Goal: Check status: Check status

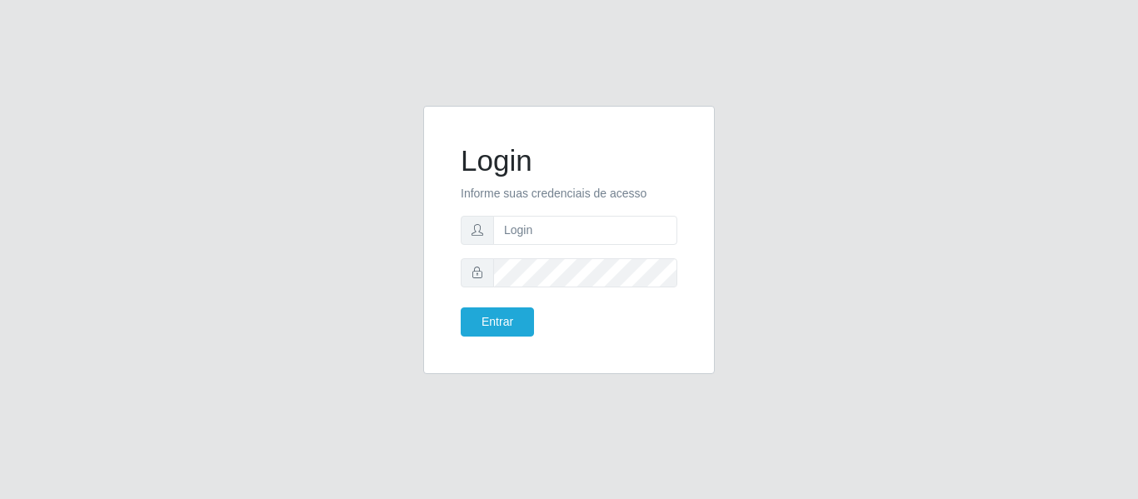
type input "[EMAIL_ADDRESS][DOMAIN_NAME]"
click at [461, 308] on button "Entrar" at bounding box center [497, 322] width 73 height 29
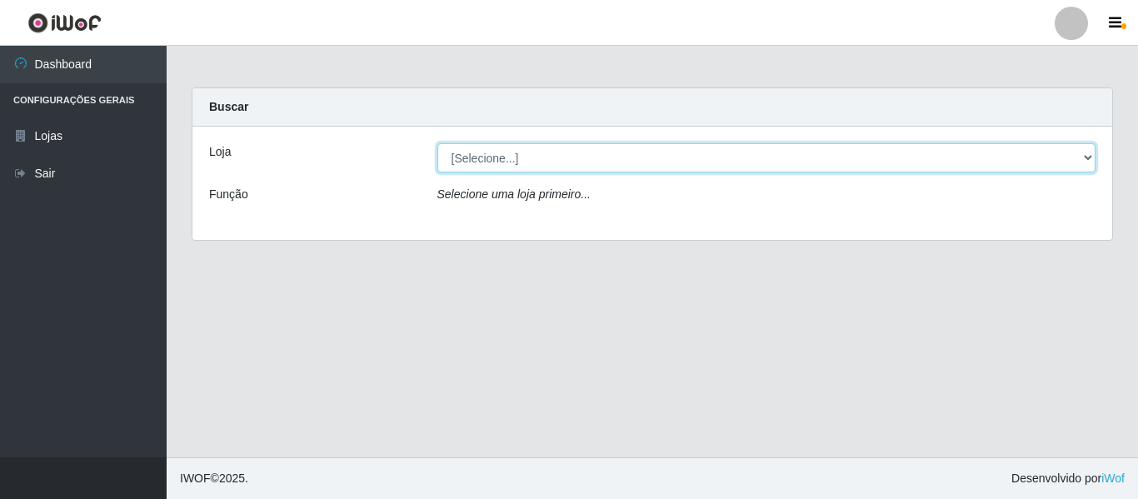
drag, startPoint x: 493, startPoint y: 141, endPoint x: 550, endPoint y: 153, distance: 58.8
click at [550, 153] on select "[Selecione...] SuperFácil Atacado - São Gonçalo do Amarante" at bounding box center [767, 157] width 659 height 29
select select "408"
click at [438, 143] on select "[Selecione...] SuperFácil Atacado - São Gonçalo do Amarante" at bounding box center [767, 157] width 659 height 29
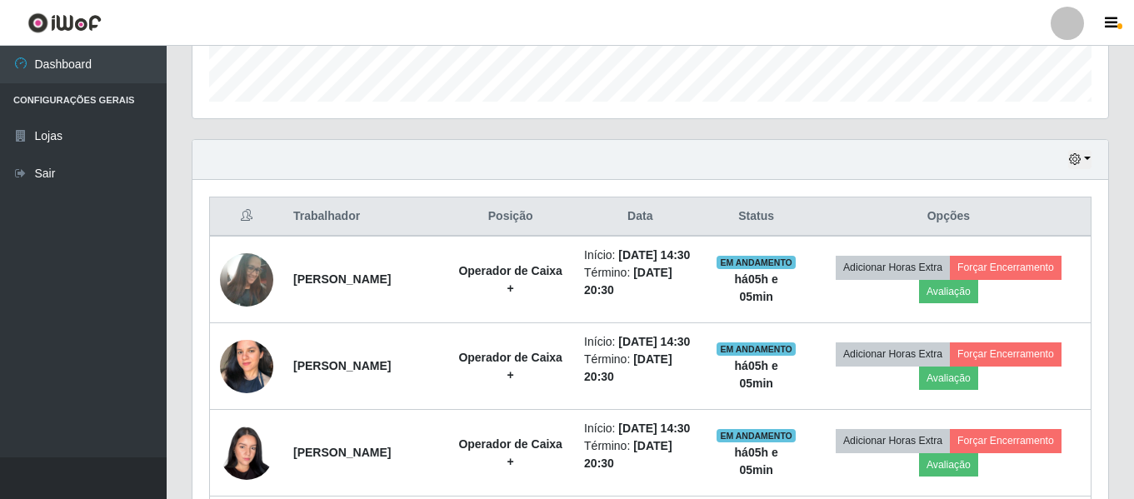
scroll to position [500, 0]
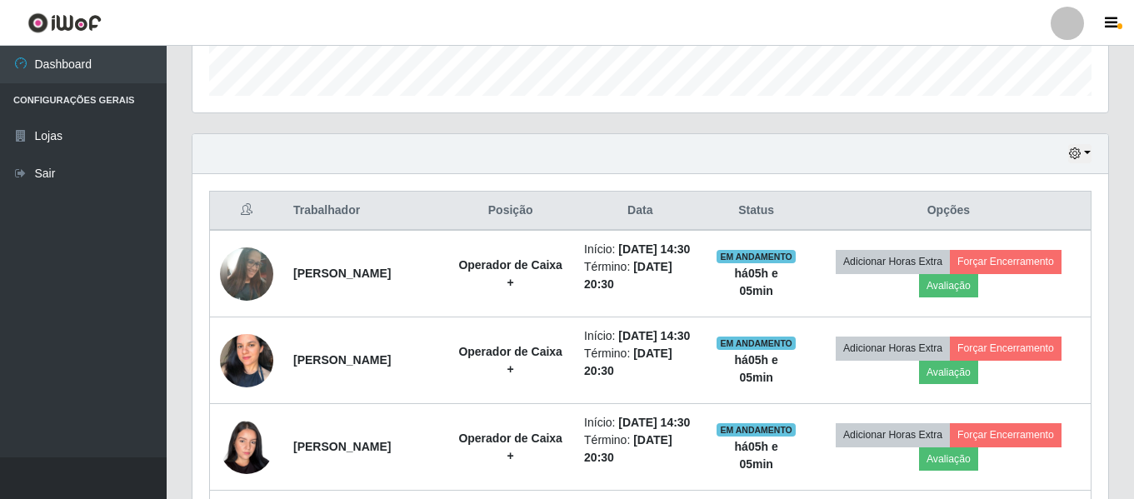
click at [1091, 166] on div "Hoje 1 dia 3 dias 1 Semana Não encerrados" at bounding box center [651, 154] width 916 height 40
click at [1086, 153] on button "button" at bounding box center [1079, 153] width 23 height 19
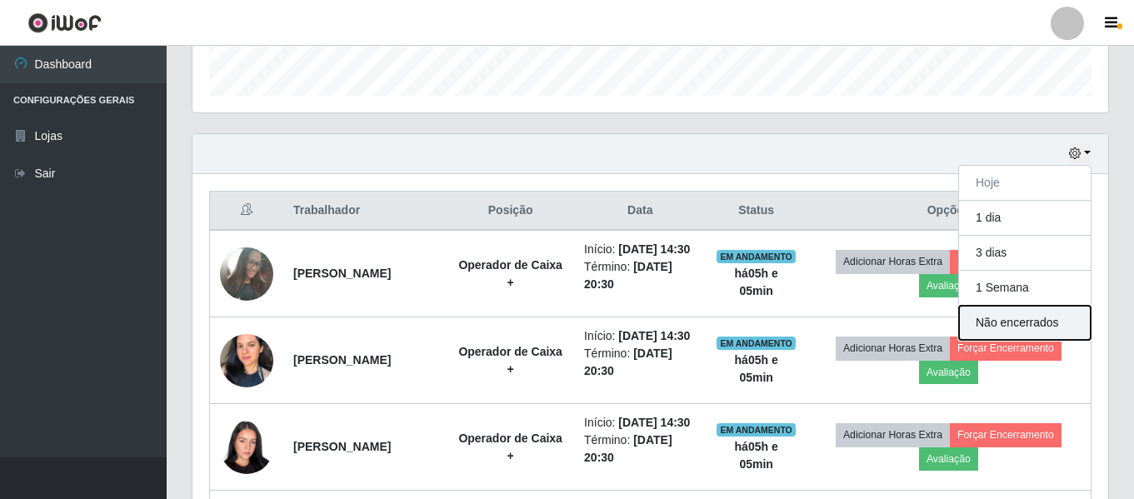
click at [1028, 323] on button "Não encerrados" at bounding box center [1025, 323] width 132 height 34
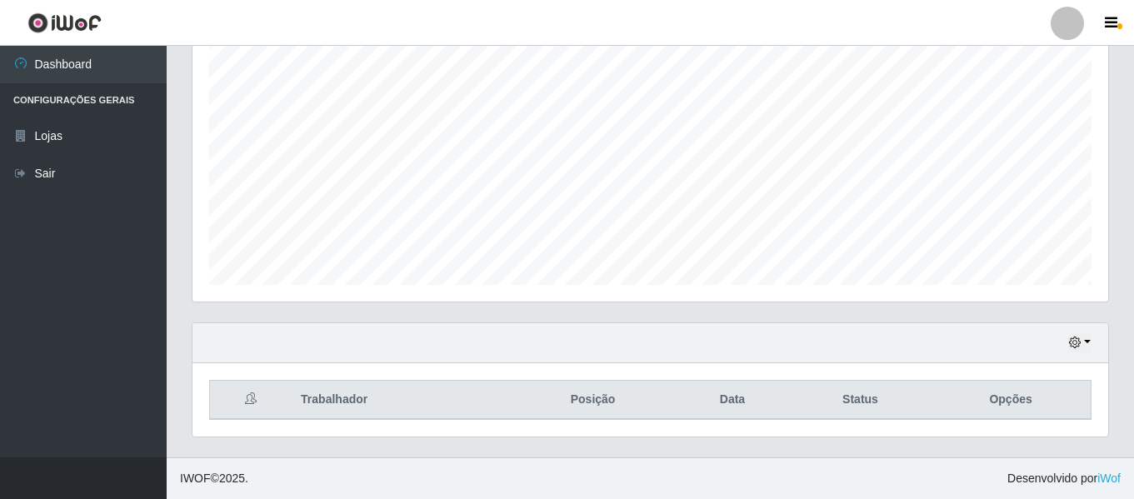
click at [1095, 345] on div "Hoje 1 dia 3 dias 1 Semana Não encerrados" at bounding box center [651, 343] width 916 height 40
click at [1083, 348] on button "button" at bounding box center [1079, 342] width 23 height 19
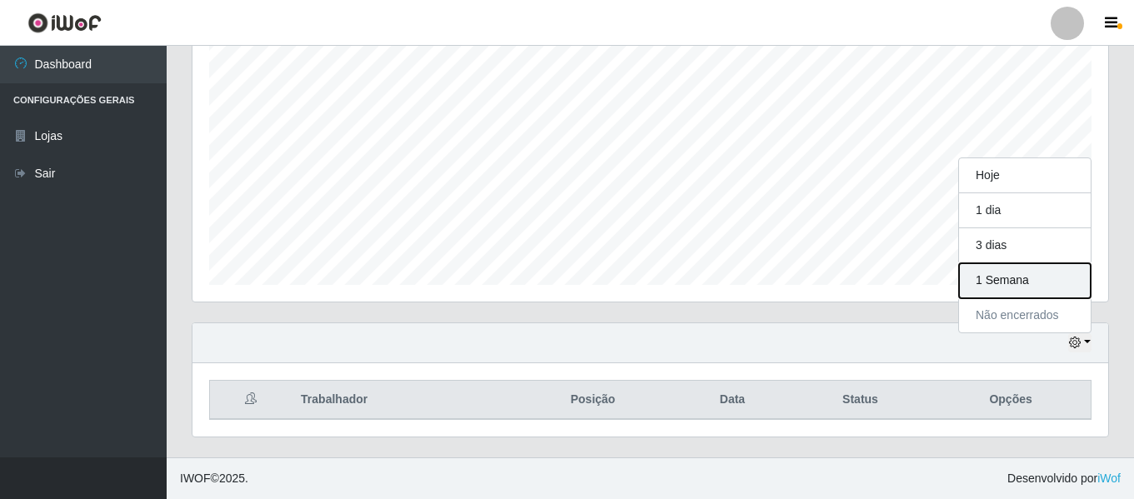
click at [1026, 288] on button "1 Semana" at bounding box center [1025, 280] width 132 height 35
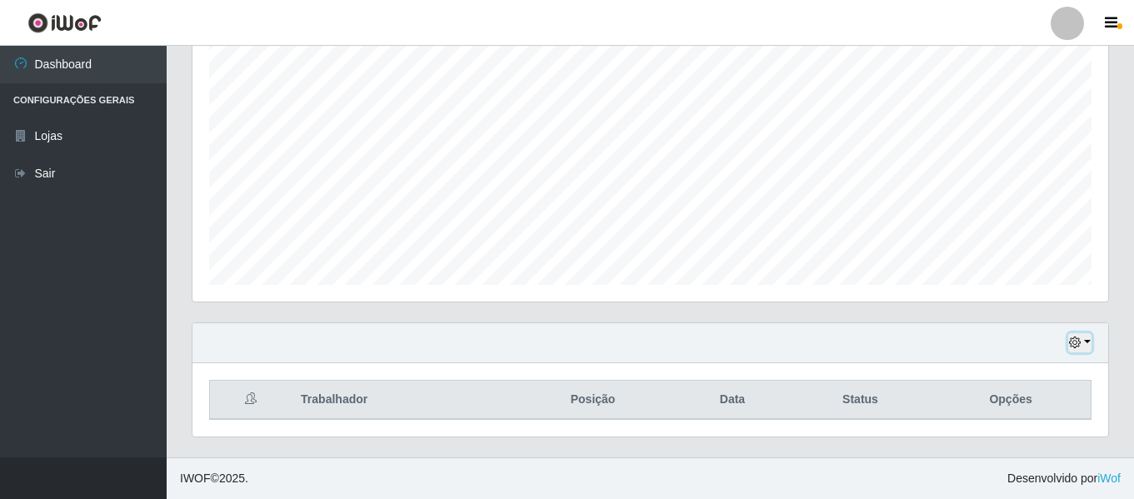
click at [1089, 338] on button "button" at bounding box center [1079, 342] width 23 height 19
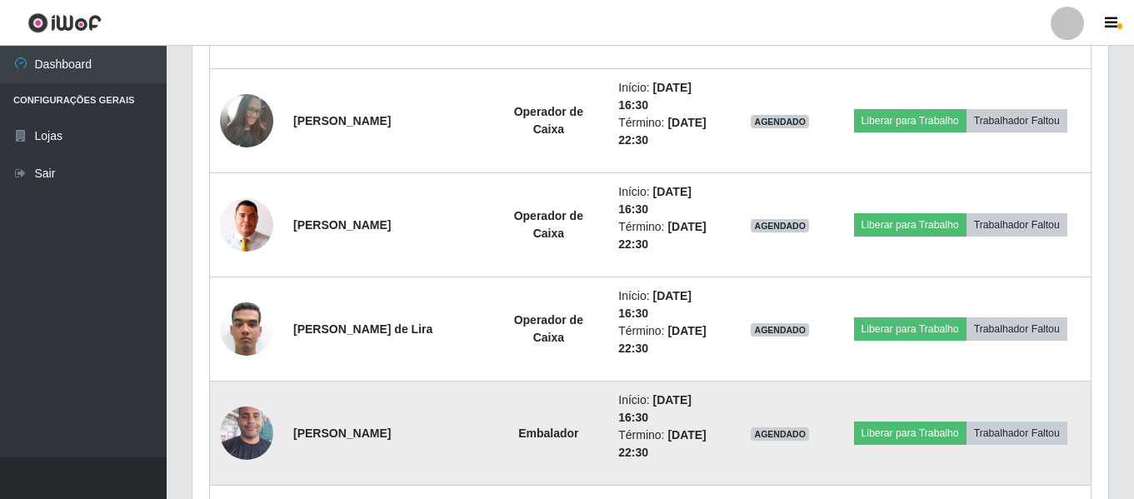
scroll to position [3478, 0]
